Goal: Navigation & Orientation: Find specific page/section

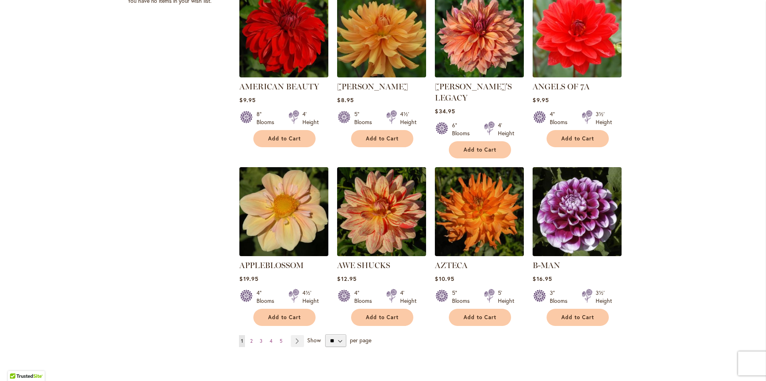
scroll to position [591, 0]
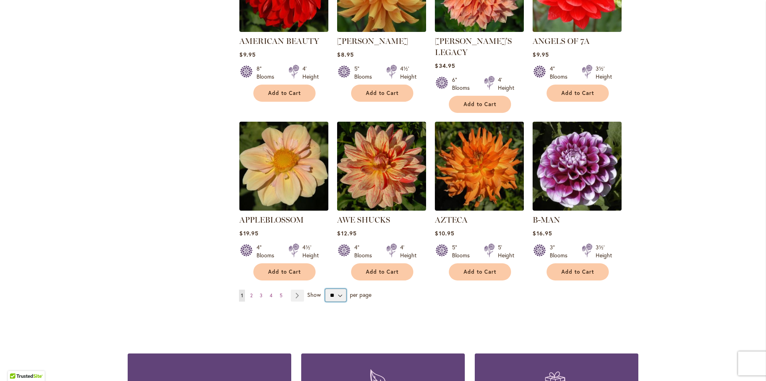
click at [325, 289] on select "** ** ** **" at bounding box center [335, 295] width 21 height 13
select select "**"
click option "**" at bounding box center [0, 0] width 0 height 0
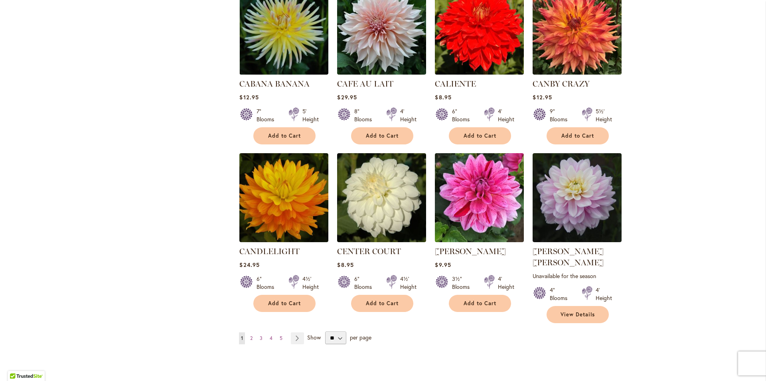
scroll to position [2633, 0]
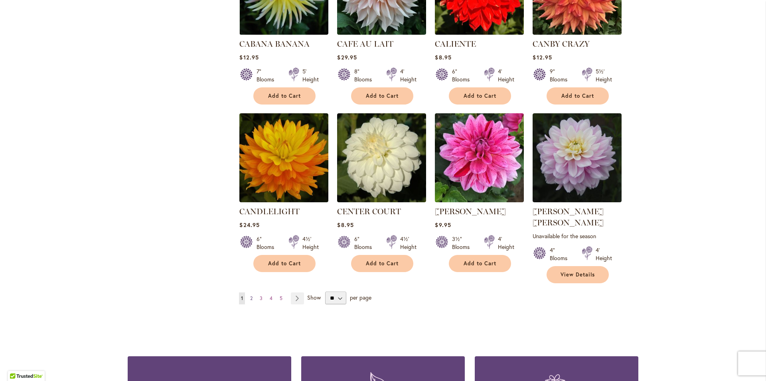
click at [248, 292] on link "Page 2" at bounding box center [251, 298] width 6 height 12
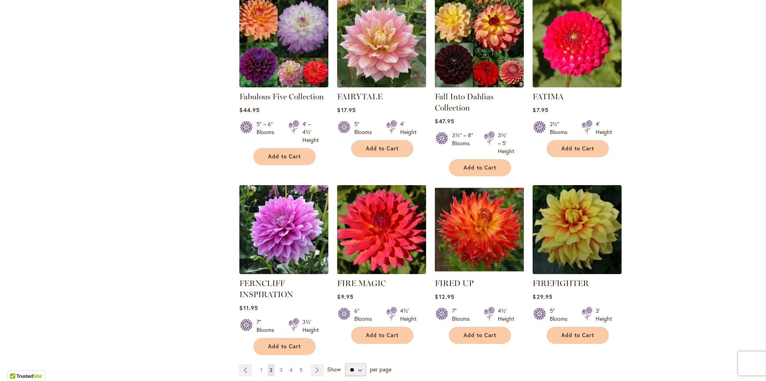
scroll to position [2679, 0]
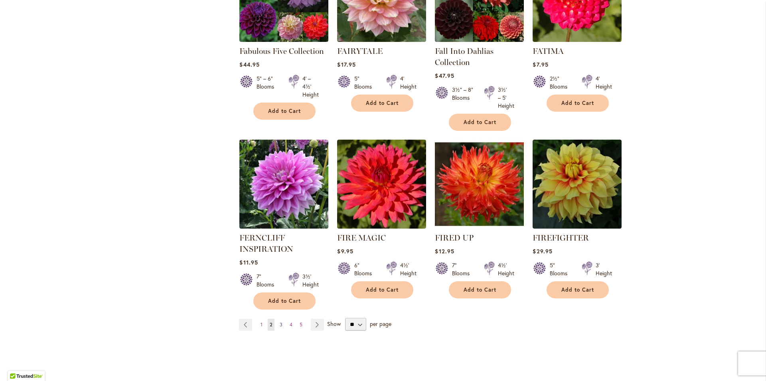
click at [280, 322] on span "3" at bounding box center [281, 325] width 3 height 6
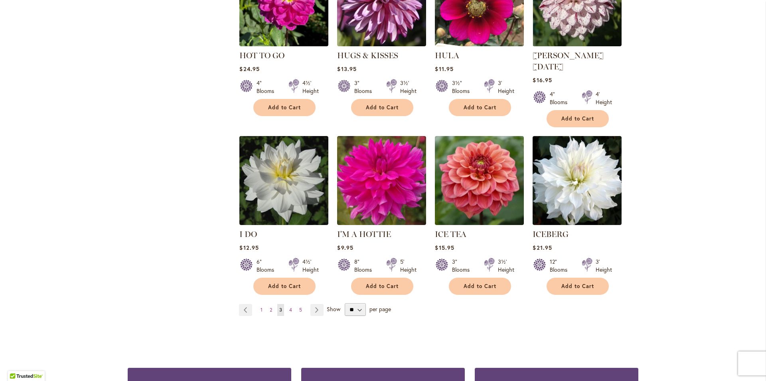
scroll to position [2688, 0]
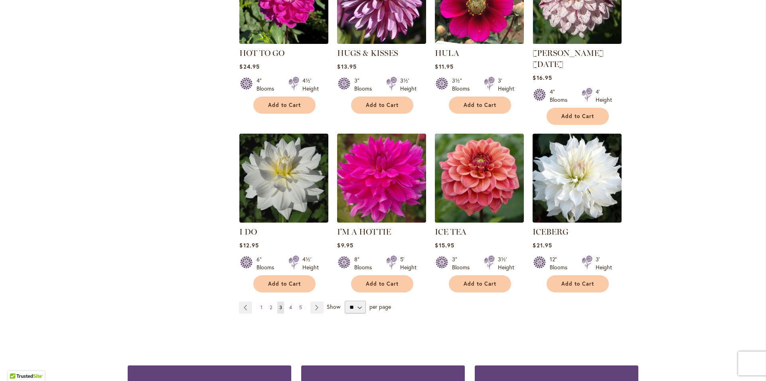
click at [289, 304] on span "4" at bounding box center [290, 307] width 3 height 6
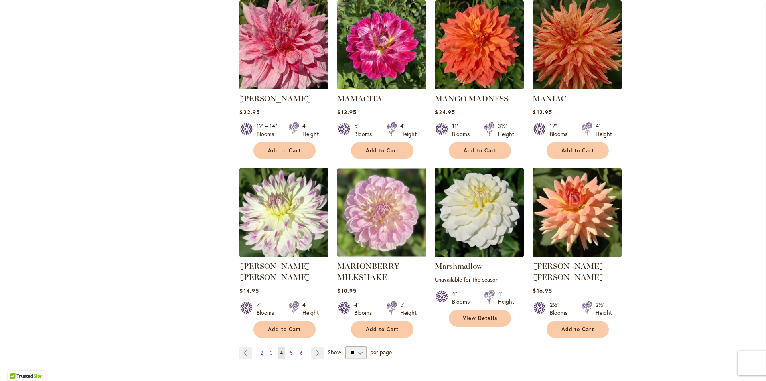
scroll to position [2633, 0]
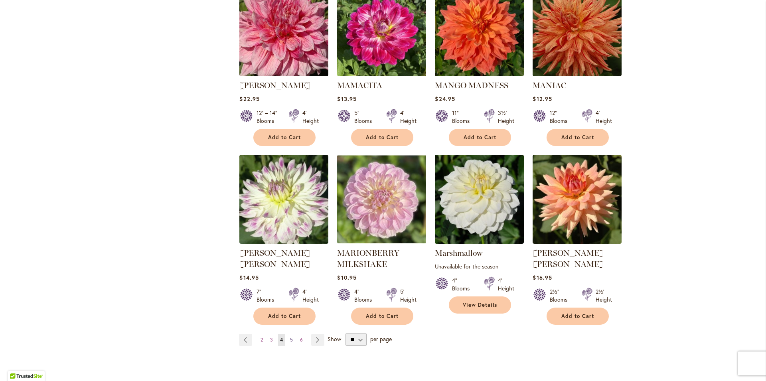
click at [290, 337] on span "5" at bounding box center [291, 340] width 3 height 6
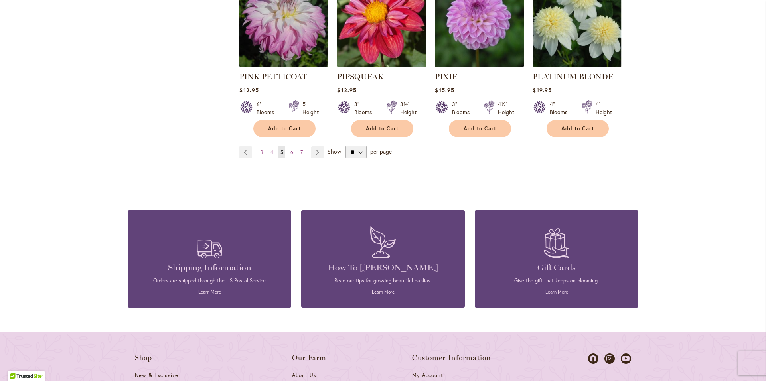
scroll to position [2815, 0]
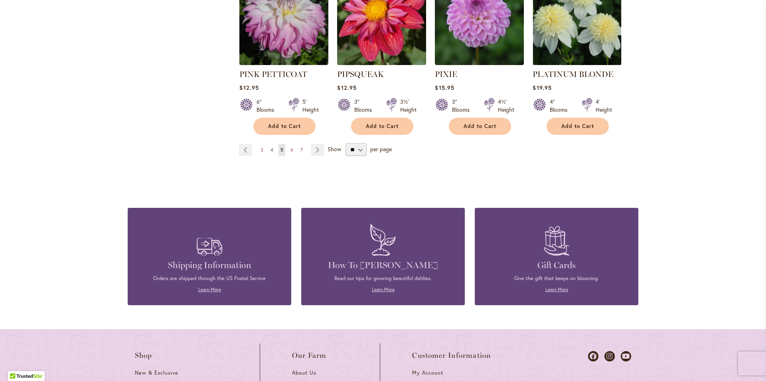
click at [271, 147] on span "4" at bounding box center [272, 150] width 3 height 6
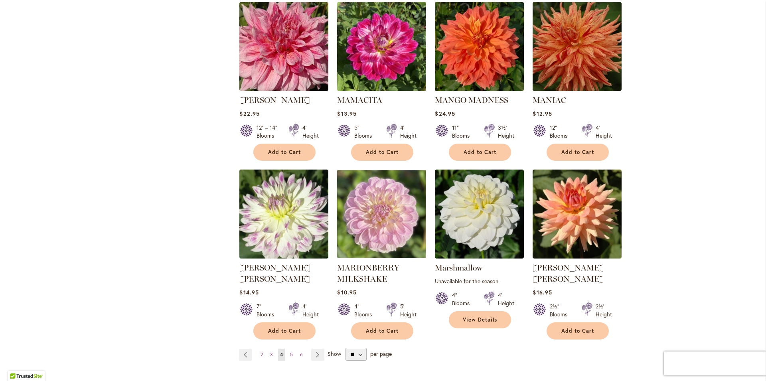
scroll to position [2642, 0]
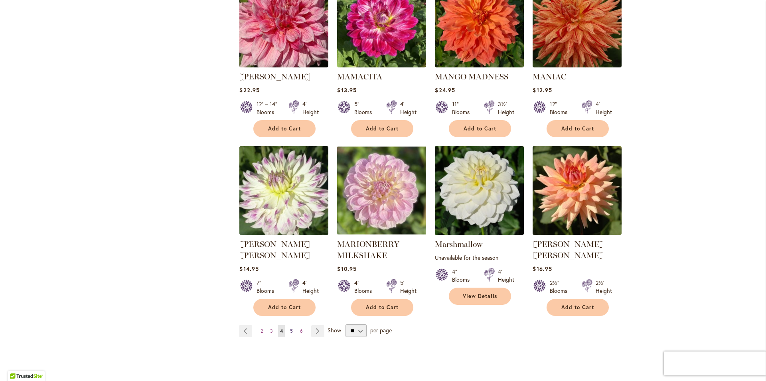
click at [290, 328] on span "5" at bounding box center [291, 331] width 3 height 6
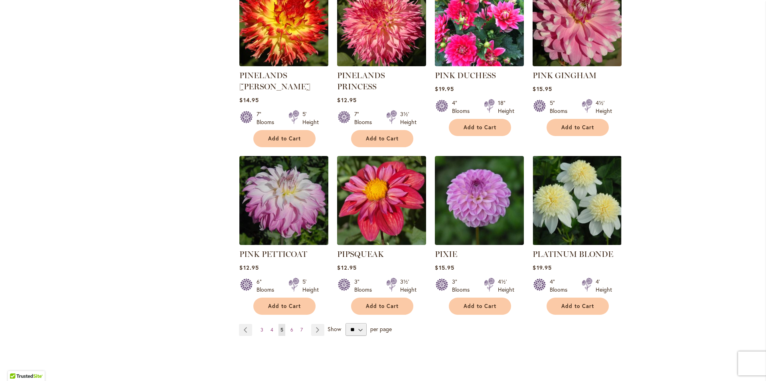
scroll to position [2661, 0]
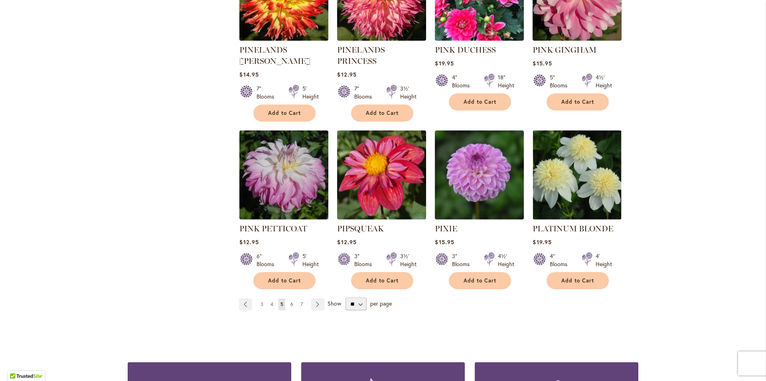
click at [291, 301] on span "6" at bounding box center [292, 304] width 3 height 6
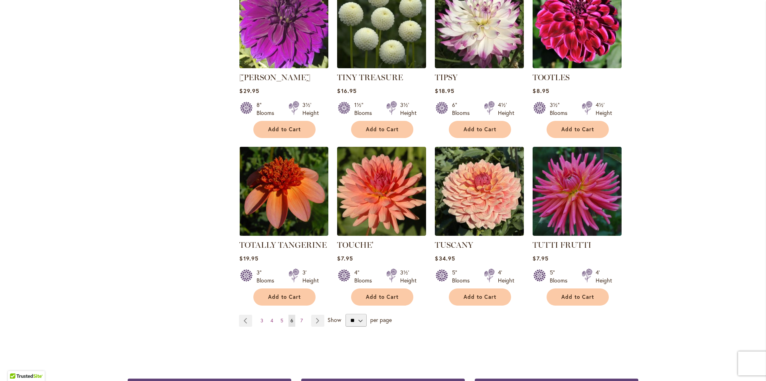
scroll to position [2633, 0]
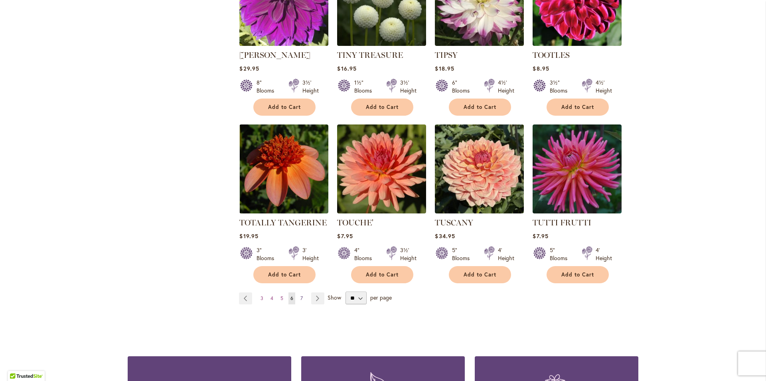
click at [300, 295] on span "7" at bounding box center [301, 298] width 2 height 6
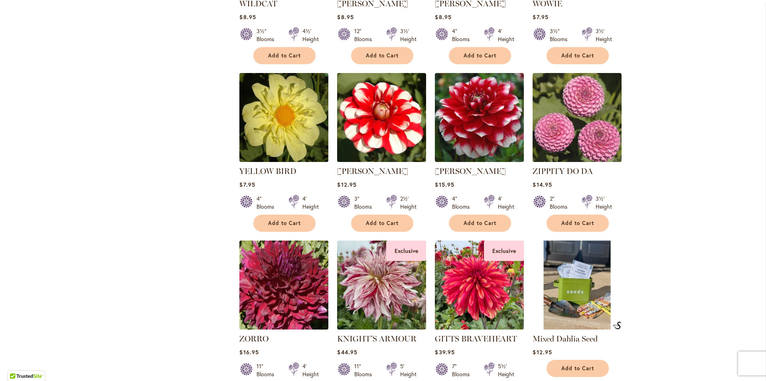
scroll to position [1021, 0]
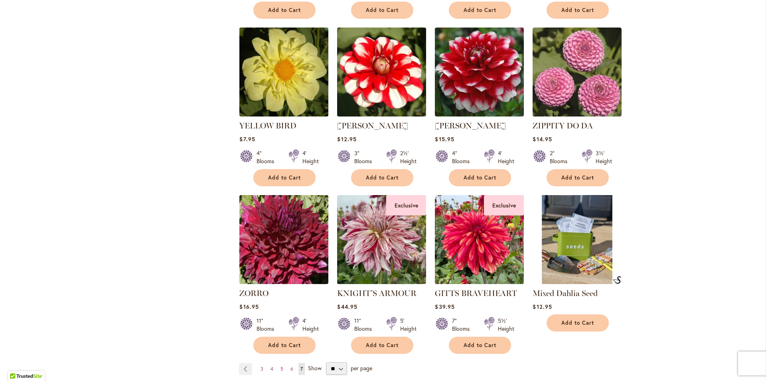
click at [561, 225] on img at bounding box center [577, 239] width 93 height 93
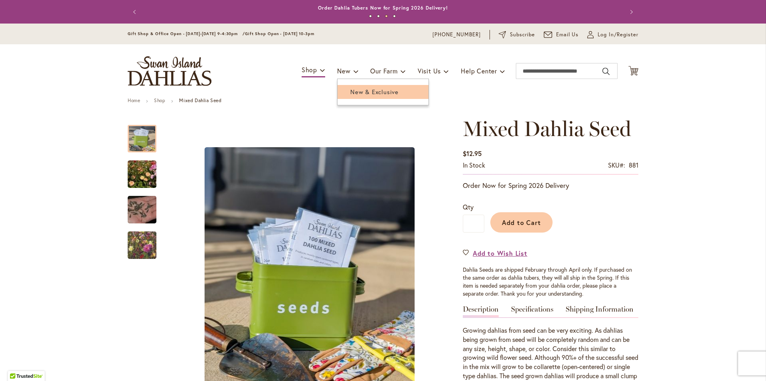
click at [352, 96] on link "New & Exclusive" at bounding box center [383, 92] width 91 height 14
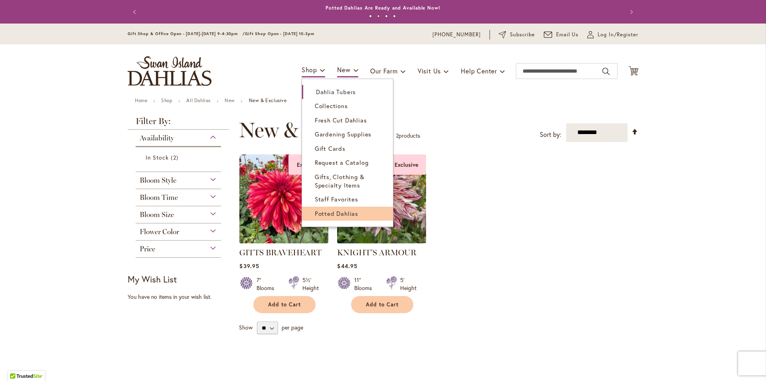
click at [326, 217] on span "Potted Dahlias" at bounding box center [336, 213] width 43 height 8
